Goal: Task Accomplishment & Management: Manage account settings

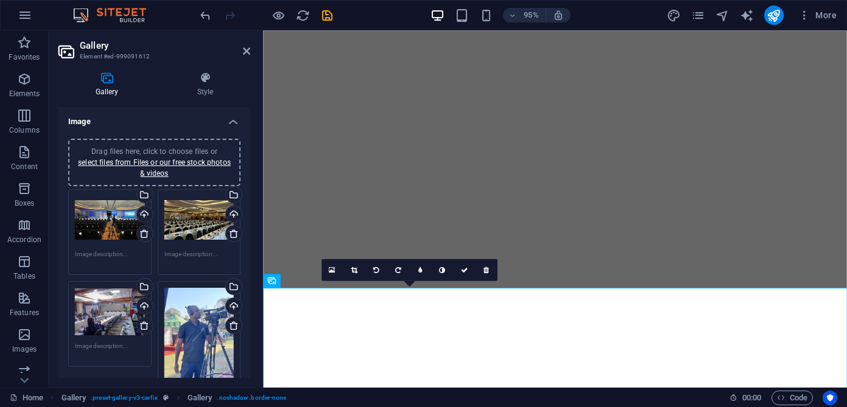
select select "4"
select select "px"
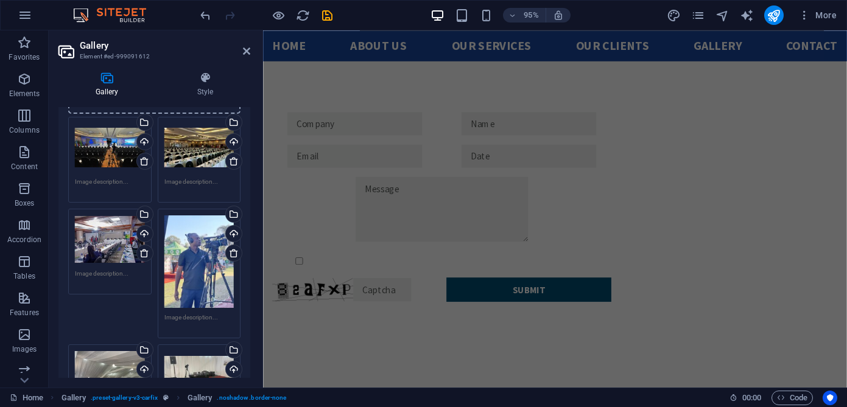
scroll to position [1973, 0]
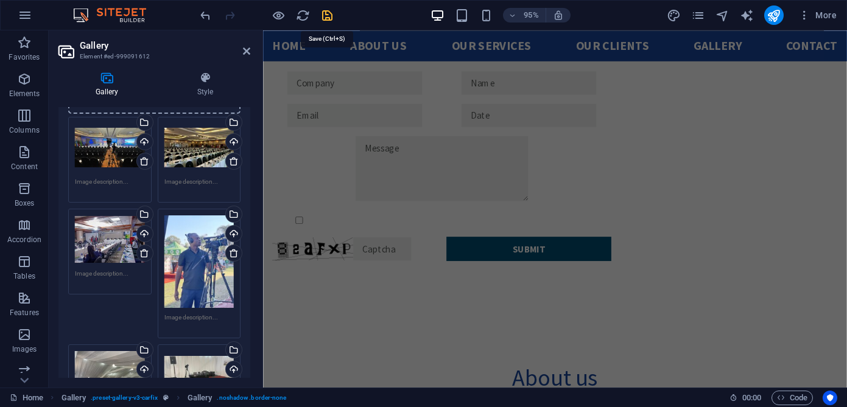
click at [324, 18] on icon "save" at bounding box center [327, 16] width 14 height 14
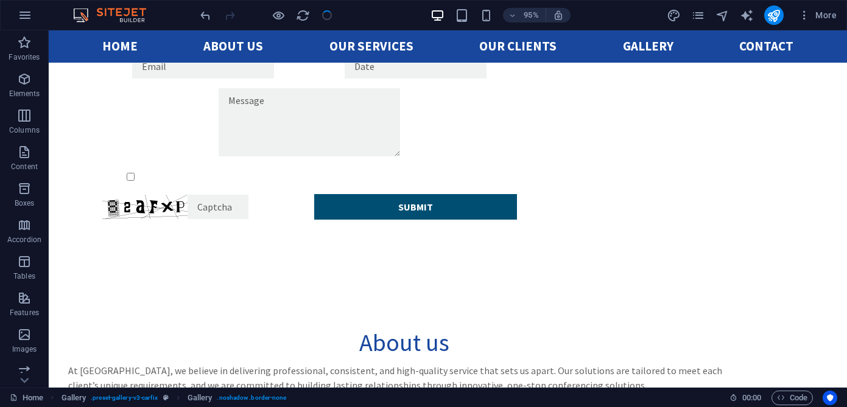
checkbox input "false"
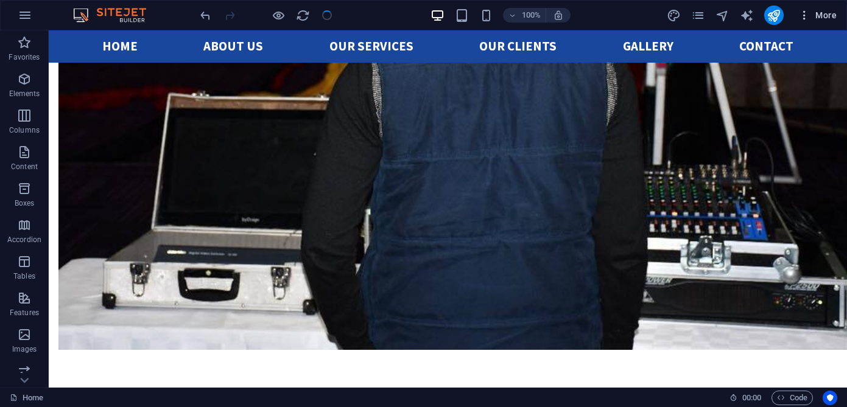
click at [822, 15] on span "More" at bounding box center [817, 15] width 38 height 12
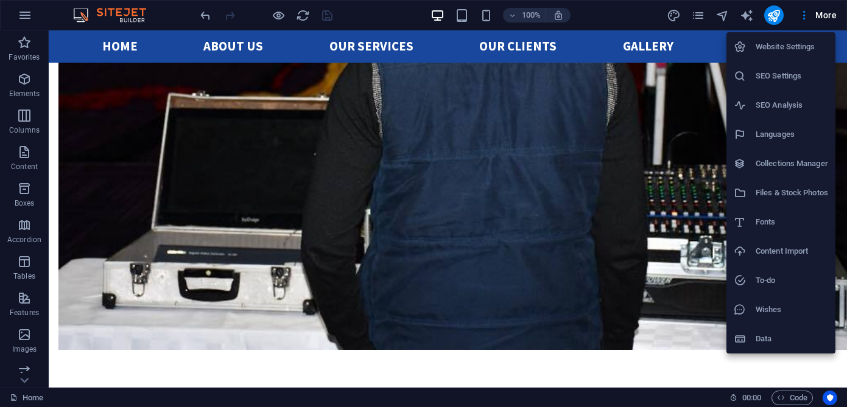
click at [766, 50] on h6 "Website Settings" at bounding box center [792, 47] width 72 height 15
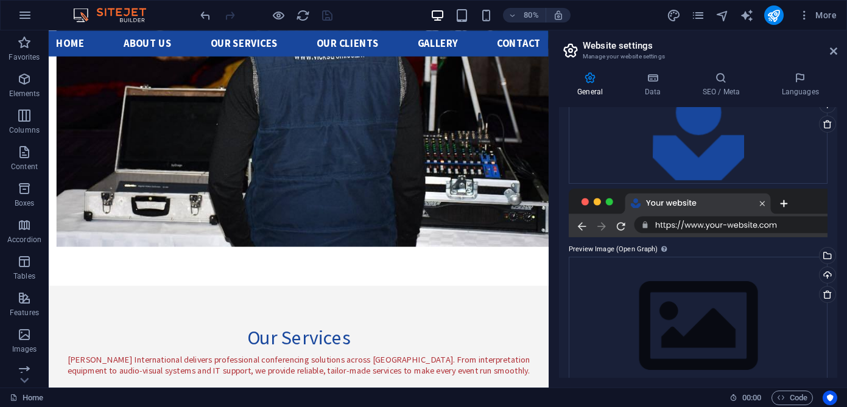
scroll to position [175, 0]
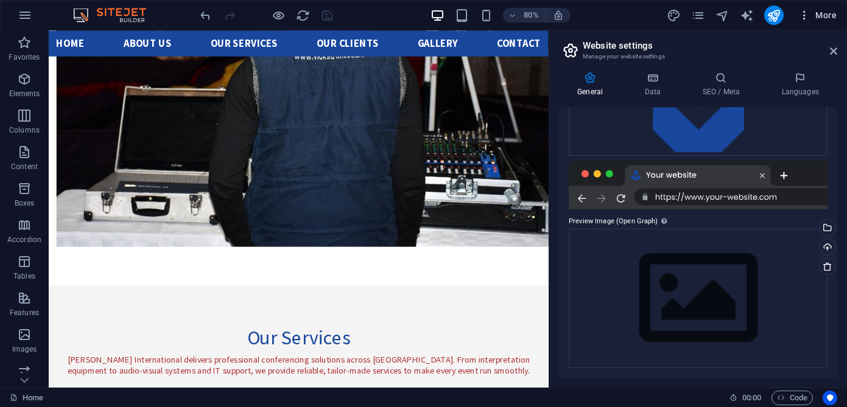
click at [821, 14] on span "More" at bounding box center [817, 15] width 38 height 12
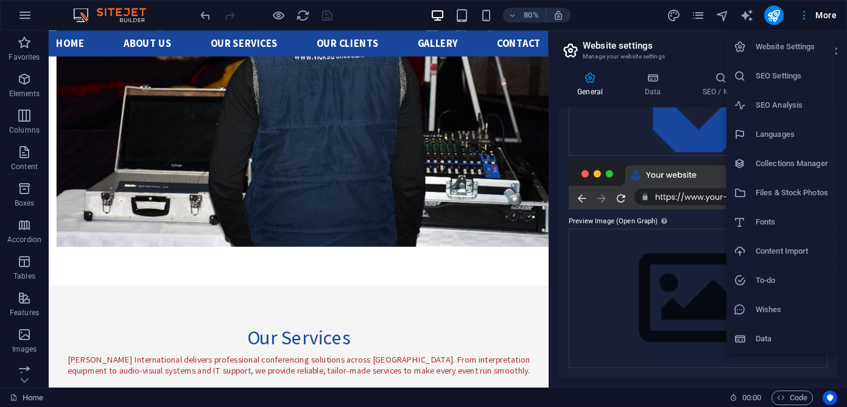
click at [784, 72] on h6 "SEO Settings" at bounding box center [792, 76] width 72 height 15
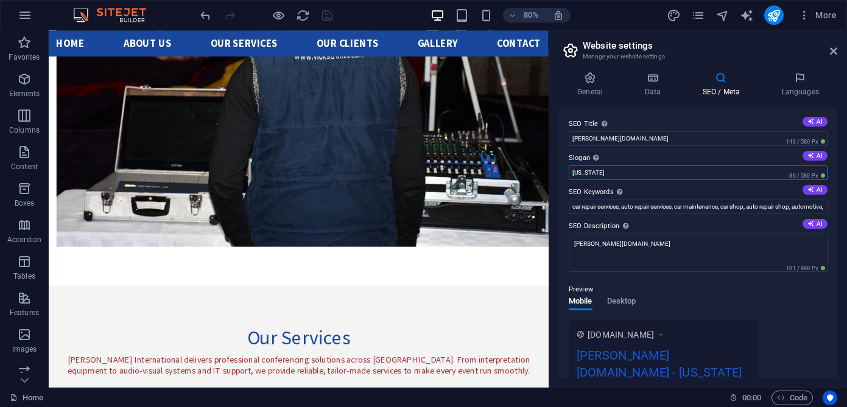
click at [614, 176] on input "[US_STATE]" at bounding box center [698, 173] width 259 height 15
drag, startPoint x: 614, startPoint y: 174, endPoint x: 564, endPoint y: 175, distance: 50.6
click at [564, 175] on div "SEO Title The title of your website - make it something that stands out in sear…" at bounding box center [698, 242] width 278 height 271
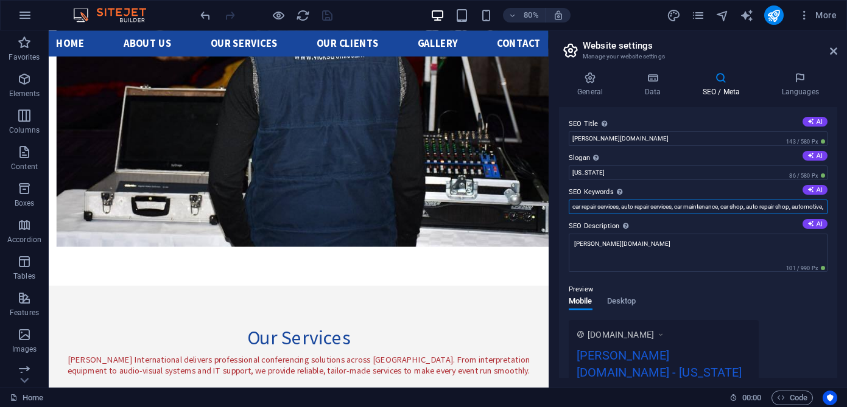
click at [606, 210] on input "car repair services, auto repair services, car maintenance, car shop, auto repa…" at bounding box center [698, 207] width 259 height 15
click at [571, 209] on input "car repair services, auto repair services, car maintenance, car shop, auto repa…" at bounding box center [698, 207] width 259 height 15
paste input "onferencing equipment hire, conference equipment sales, interpretation equipmen…"
type input "conferencing equipment hire, conference equipment sales, interpretation equipme…"
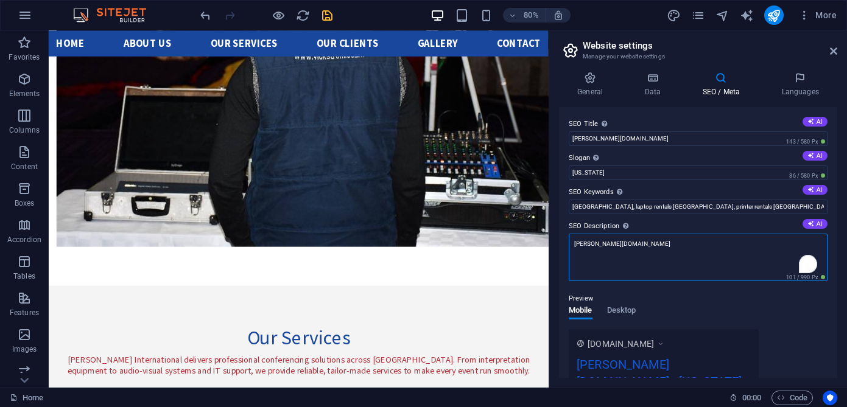
click at [637, 250] on textarea "[PERSON_NAME][DOMAIN_NAME]" at bounding box center [698, 257] width 259 height 47
drag, startPoint x: 641, startPoint y: 253, endPoint x: 569, endPoint y: 237, distance: 74.2
click at [569, 237] on textarea "[PERSON_NAME][DOMAIN_NAME]" at bounding box center [698, 257] width 259 height 47
paste textarea "[PERSON_NAME] International is Africa’s leading supplier of conferencing equipm…"
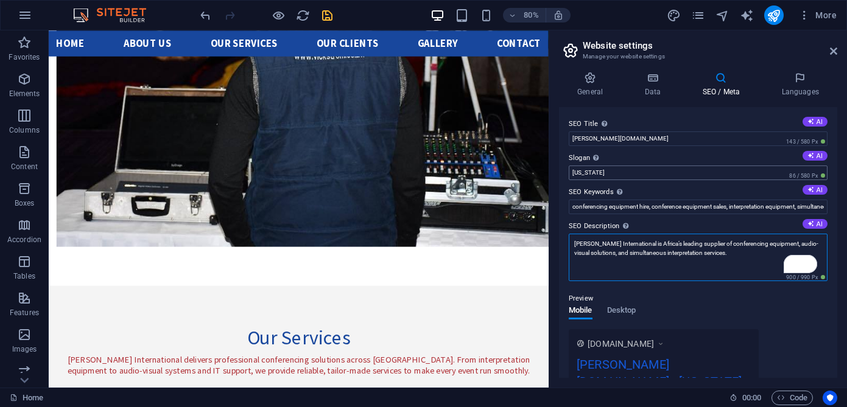
type textarea "[PERSON_NAME] International is Africa’s leading supplier of conferencing equipm…"
click at [628, 172] on input "[US_STATE]" at bounding box center [698, 173] width 259 height 15
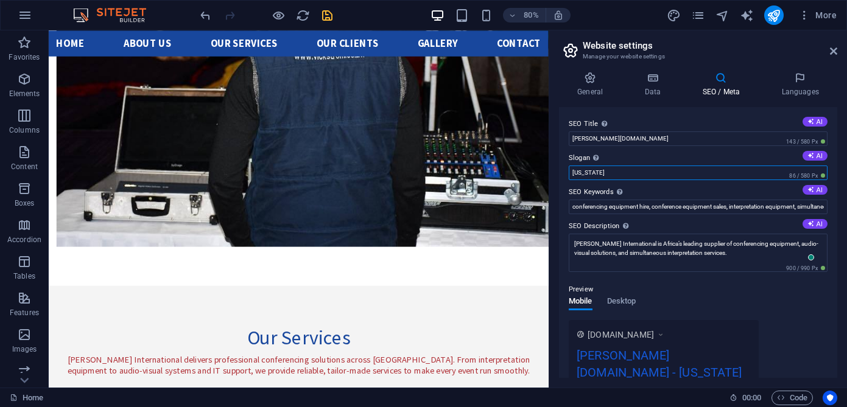
drag, startPoint x: 605, startPoint y: 175, endPoint x: 555, endPoint y: 168, distance: 51.0
click at [555, 168] on div "General Data SEO / Meta Languages Website name [PERSON_NAME][DOMAIN_NAME] Logo …" at bounding box center [698, 225] width 298 height 326
paste input "Leaders in Conference Solutions"
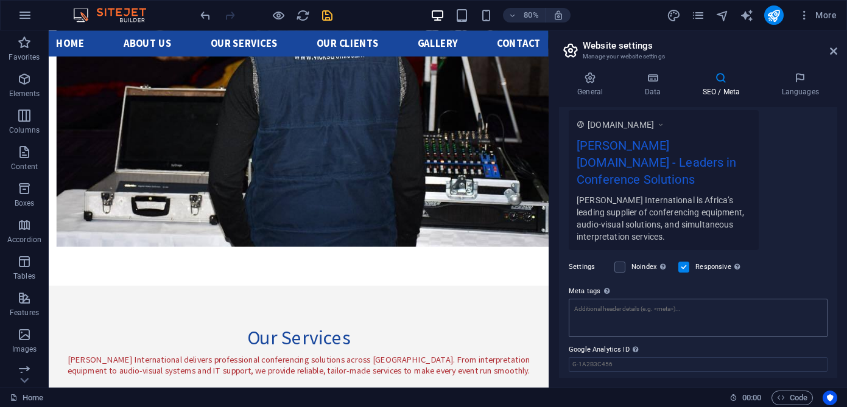
type input "Leaders in Conference Solutions"
click at [695, 299] on textarea "Meta tags Enter HTML code here that will be placed inside the tags of your webs…" at bounding box center [698, 318] width 259 height 38
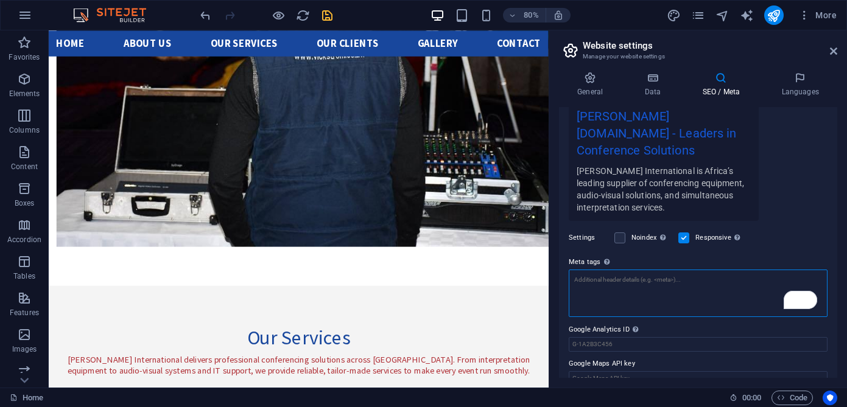
scroll to position [239, 0]
paste textarea "[PERSON_NAME] International | Conference & Interpretation Solutions [GEOGRAPHIC…"
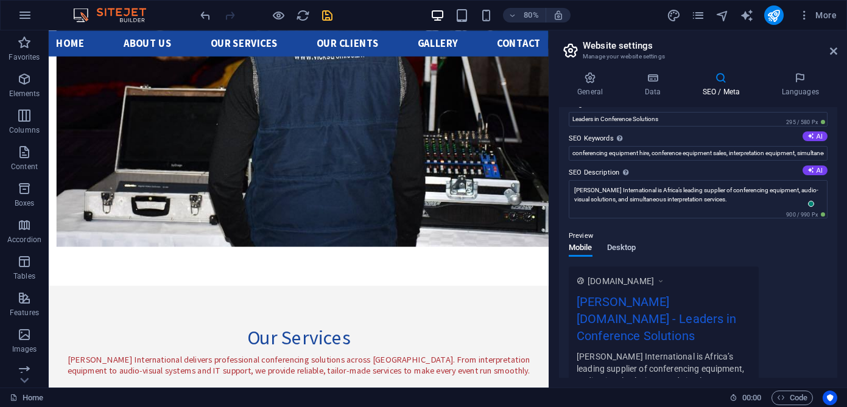
type textarea "[PERSON_NAME] International | Conference & Interpretation Solutions [GEOGRAPHIC…"
click at [631, 245] on body "[PERSON_NAME] International Home Favorites Elements Columns Content Boxes Accor…" at bounding box center [423, 203] width 847 height 407
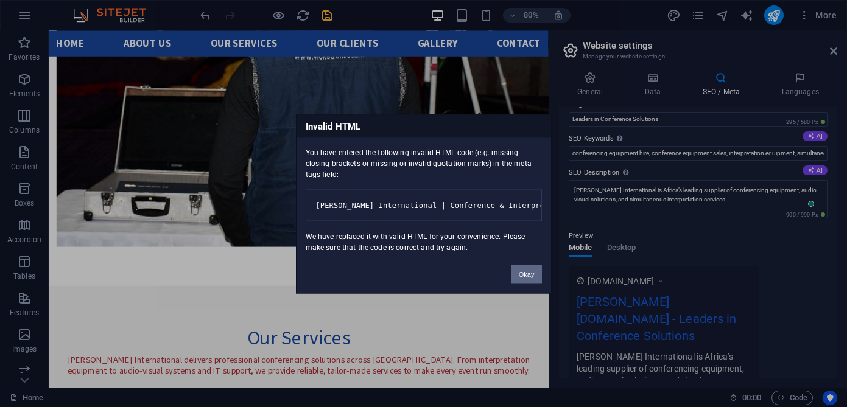
click at [520, 278] on button "Okay" at bounding box center [526, 274] width 30 height 18
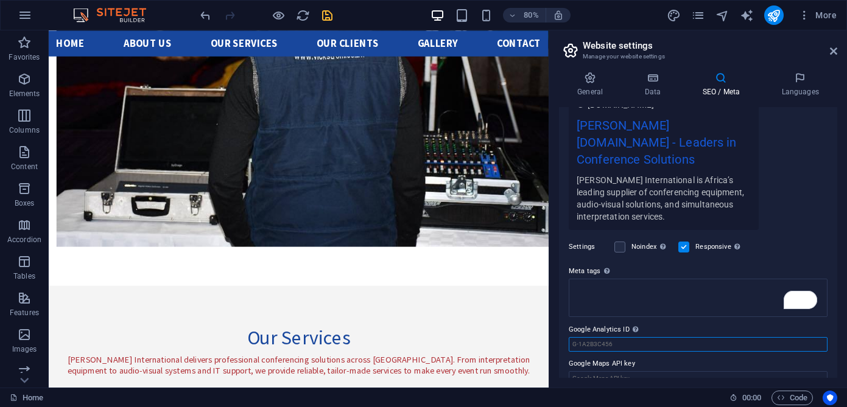
click at [700, 337] on input "Google Analytics ID Please only add the Google Analytics ID. We automatically i…" at bounding box center [698, 344] width 259 height 15
click at [695, 279] on textarea "Meta tags Enter HTML code here that will be placed inside the tags of your webs…" at bounding box center [698, 298] width 259 height 38
click at [656, 80] on icon at bounding box center [652, 78] width 53 height 12
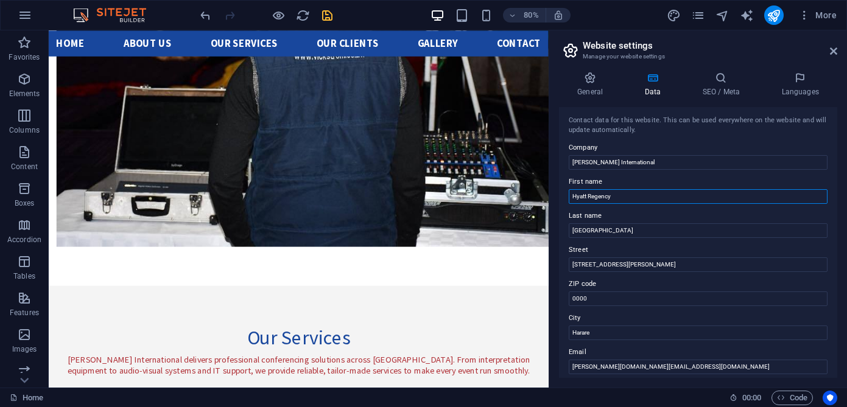
drag, startPoint x: 615, startPoint y: 196, endPoint x: 560, endPoint y: 196, distance: 55.4
click at [560, 196] on div "Contact data for this website. This can be used everywhere on the website and w…" at bounding box center [698, 242] width 278 height 271
click at [572, 267] on input "[STREET_ADDRESS][PERSON_NAME]" at bounding box center [698, 265] width 259 height 15
paste input "Hyatt Regency"
drag, startPoint x: 618, startPoint y: 230, endPoint x: 572, endPoint y: 231, distance: 46.3
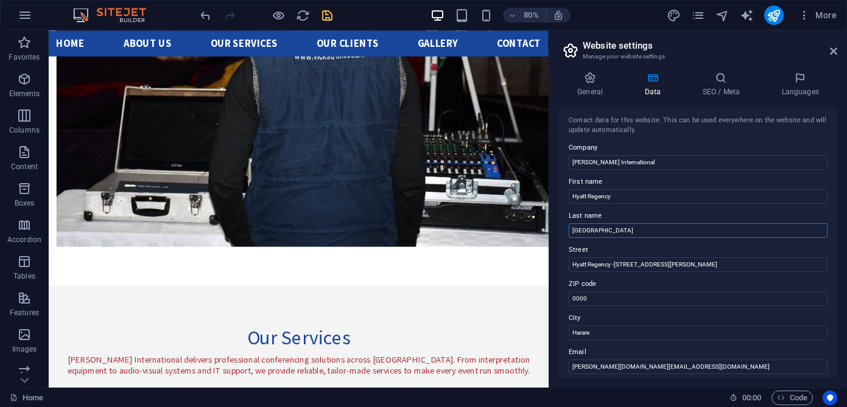
click at [572, 231] on input "[GEOGRAPHIC_DATA]" at bounding box center [698, 230] width 259 height 15
click at [616, 266] on input "Hyatt Regency -[STREET_ADDRESS][PERSON_NAME]" at bounding box center [698, 265] width 259 height 15
paste input "[GEOGRAPHIC_DATA]"
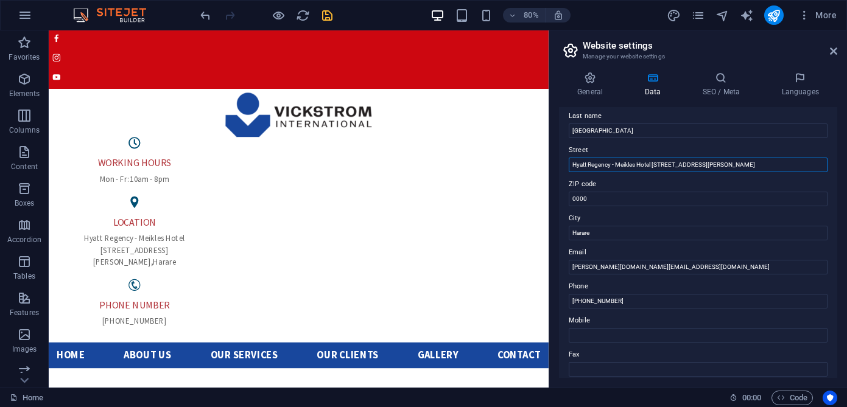
drag, startPoint x: 637, startPoint y: 164, endPoint x: 617, endPoint y: 164, distance: 20.1
click at [617, 164] on input "Hyatt Regency - Meikles Hotel [STREET_ADDRESS][PERSON_NAME]" at bounding box center [698, 165] width 259 height 15
paste input "m"
click at [619, 166] on input "Hyatt Regency - meikles Hotel [STREET_ADDRESS][PERSON_NAME]" at bounding box center [698, 165] width 259 height 15
type input "Hyatt Regency - Meikles Hotel [STREET_ADDRESS][PERSON_NAME]"
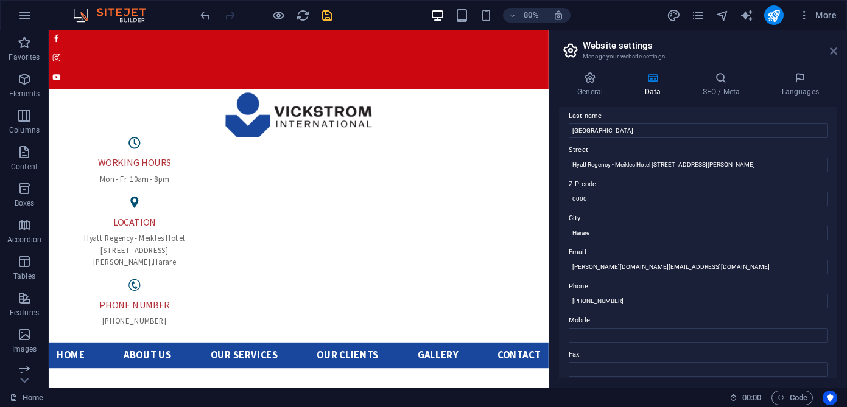
click at [830, 53] on icon at bounding box center [833, 51] width 7 height 10
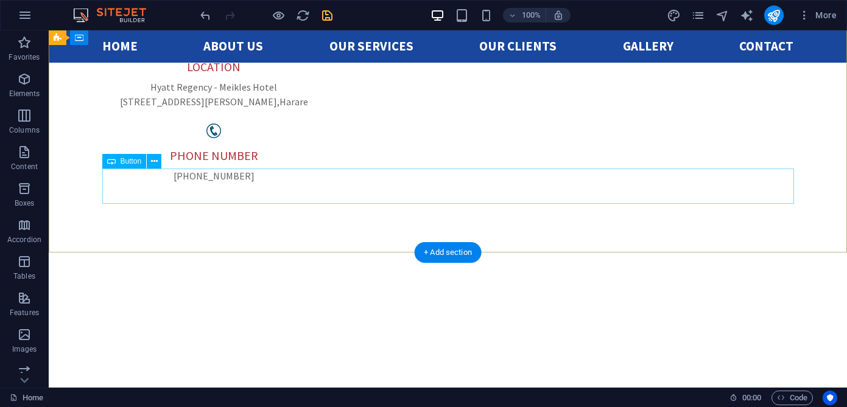
scroll to position [203, 0]
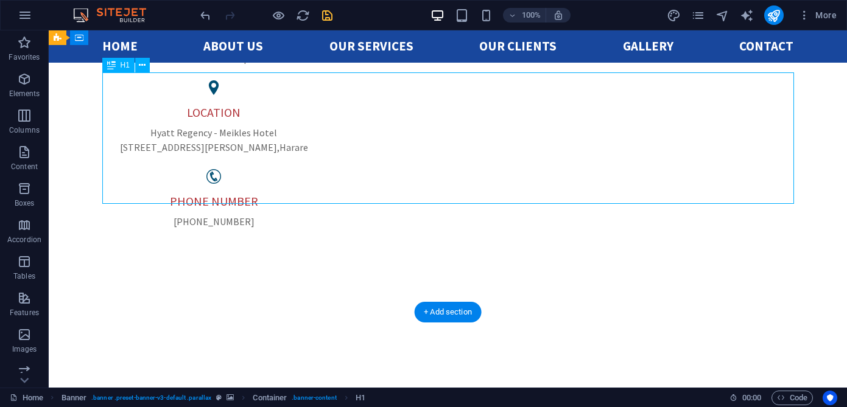
scroll to position [150, 0]
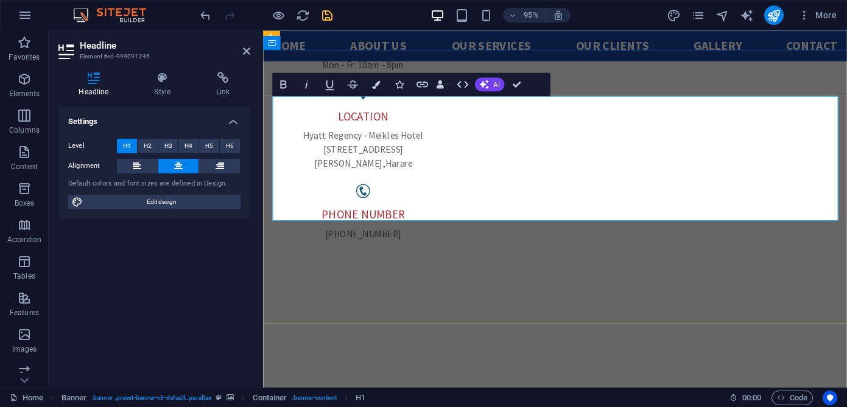
drag, startPoint x: 585, startPoint y: 139, endPoint x: 359, endPoint y: 135, distance: 226.0
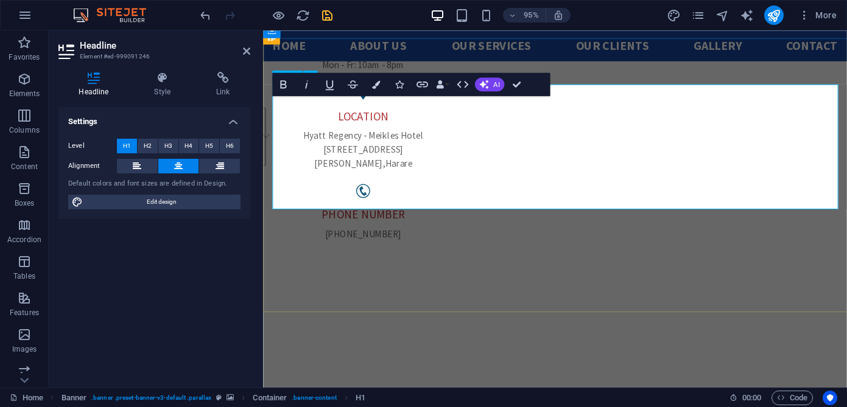
scroll to position [162, 0]
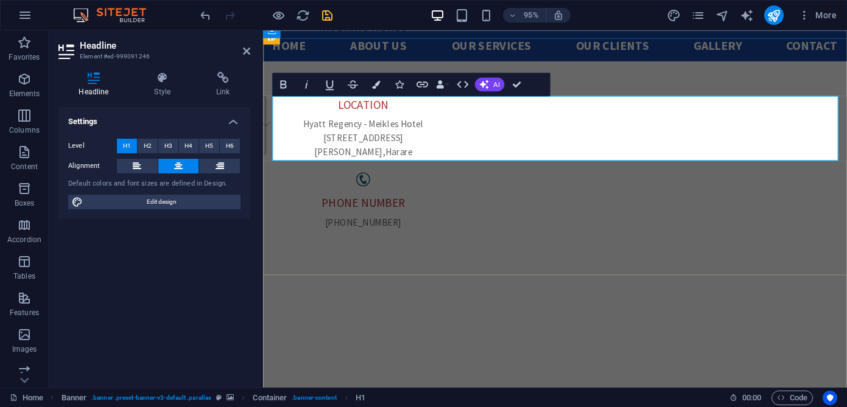
drag, startPoint x: 341, startPoint y: 141, endPoint x: 761, endPoint y: 150, distance: 419.6
click at [164, 81] on icon at bounding box center [162, 78] width 57 height 12
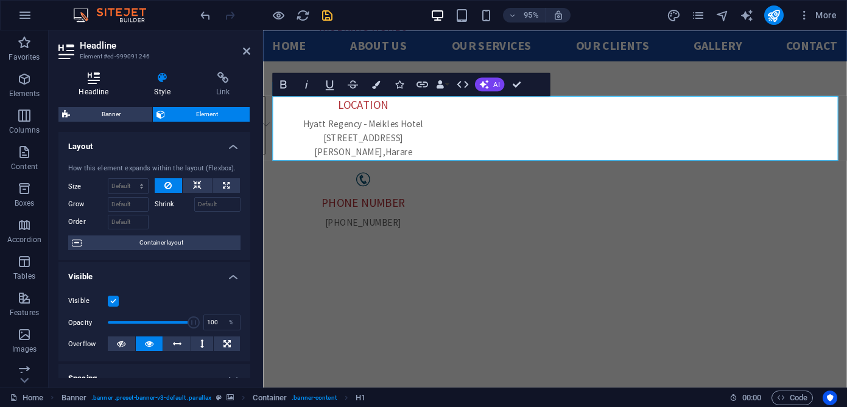
click at [98, 86] on h4 "Headline" at bounding box center [96, 85] width 76 height 26
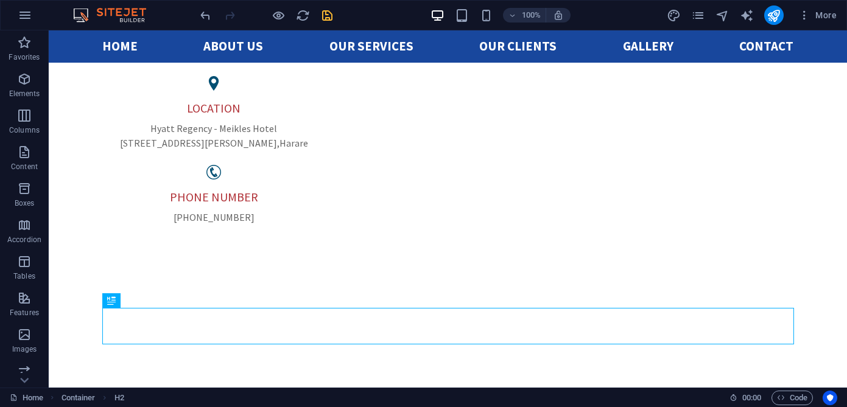
click at [329, 19] on icon "save" at bounding box center [327, 16] width 14 height 14
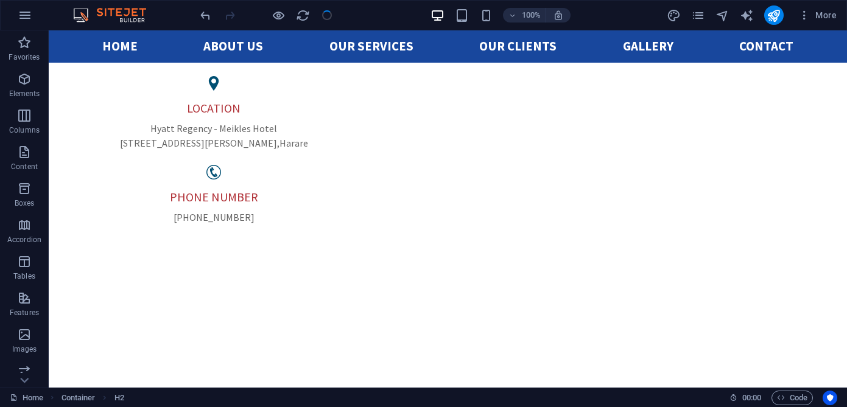
checkbox input "false"
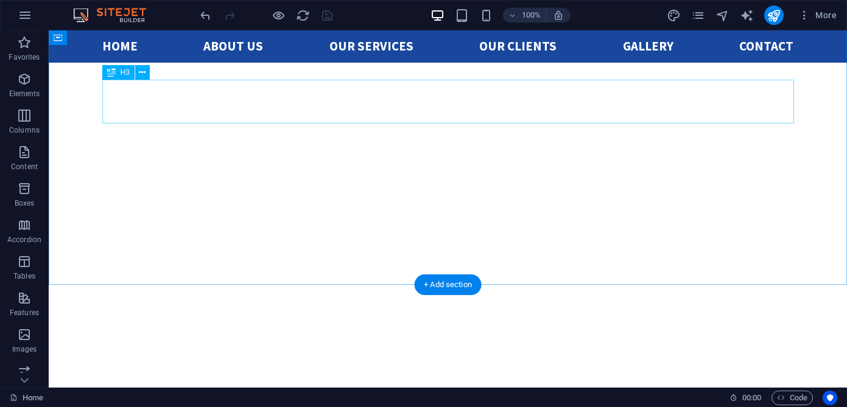
scroll to position [415, 0]
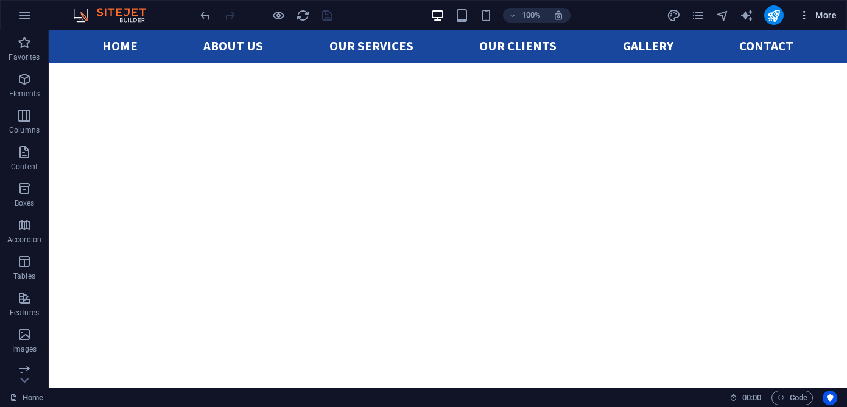
click at [820, 16] on span "More" at bounding box center [817, 15] width 38 height 12
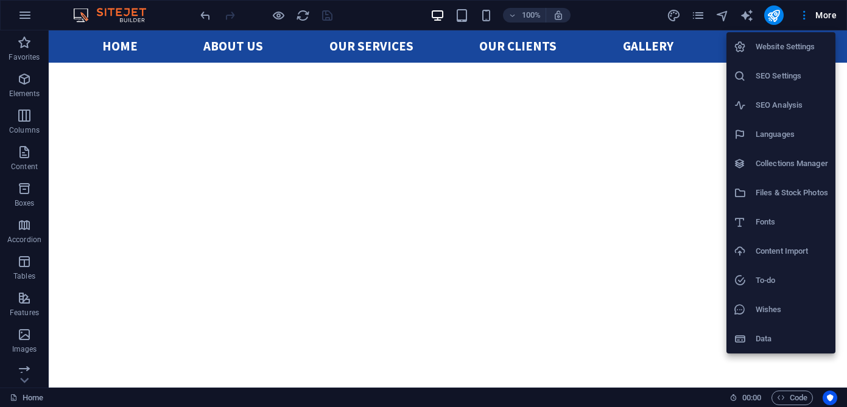
click at [773, 107] on h6 "SEO Analysis" at bounding box center [792, 105] width 72 height 15
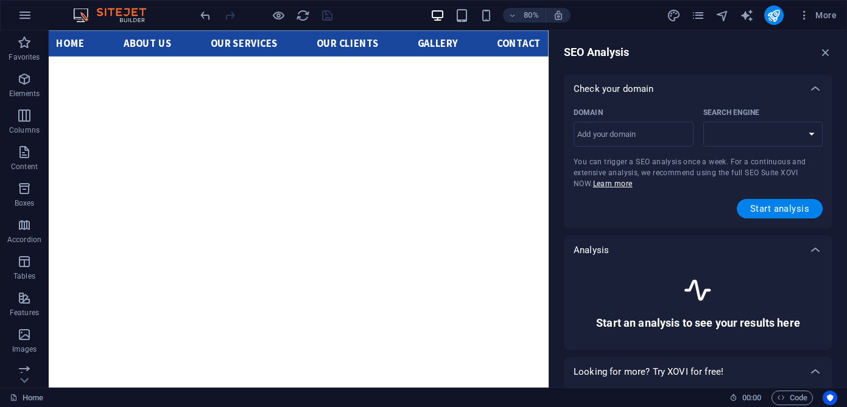
scroll to position [496, 0]
select select "[DOMAIN_NAME]"
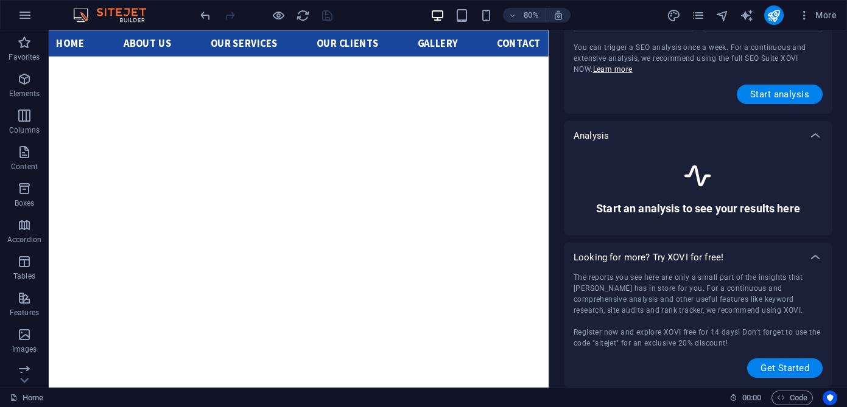
scroll to position [0, 0]
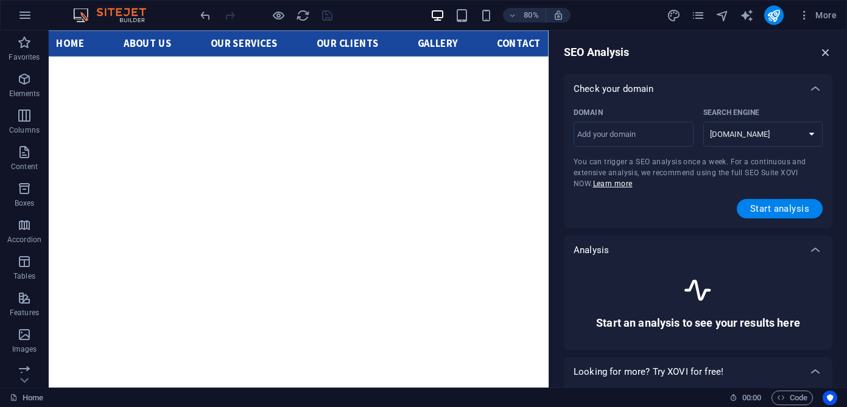
click at [822, 57] on icon "button" at bounding box center [825, 52] width 13 height 13
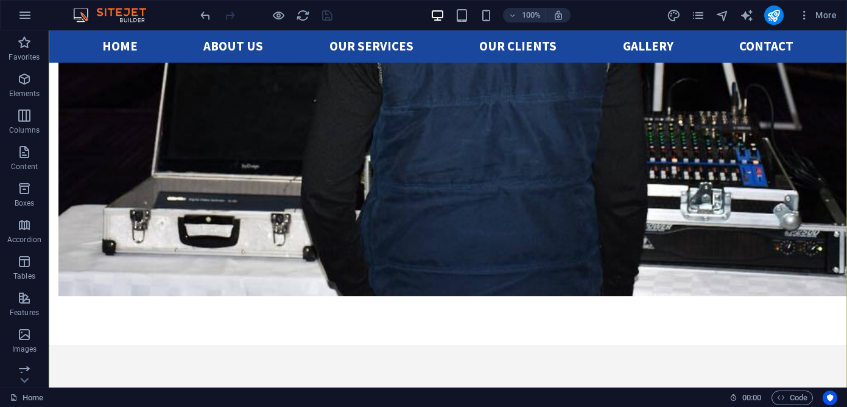
scroll to position [2681, 0]
